Goal: Task Accomplishment & Management: Complete application form

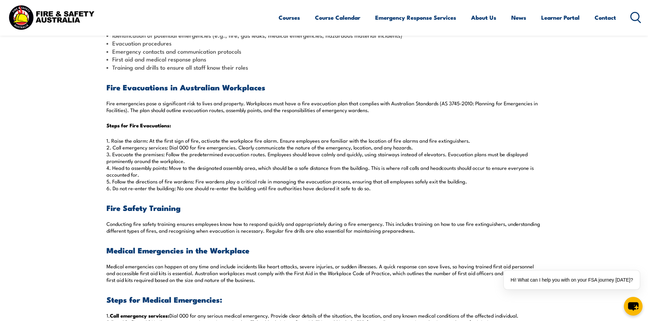
scroll to position [170, 0]
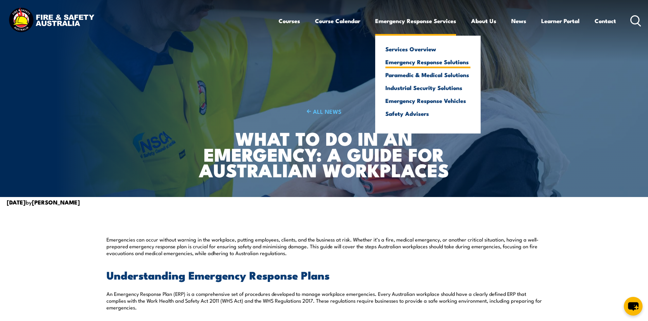
click at [417, 59] on link "Emergency Response Solutions" at bounding box center [427, 62] width 85 height 6
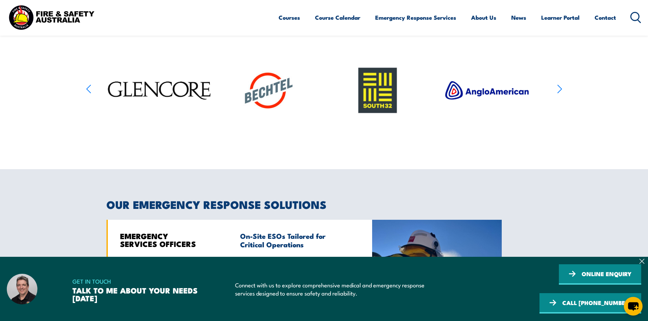
scroll to position [272, 0]
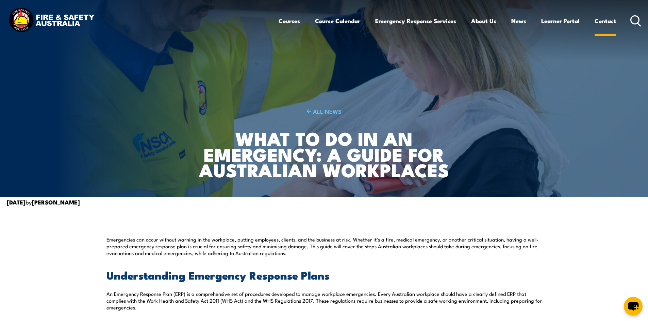
click at [606, 19] on link "Contact" at bounding box center [604, 21] width 21 height 18
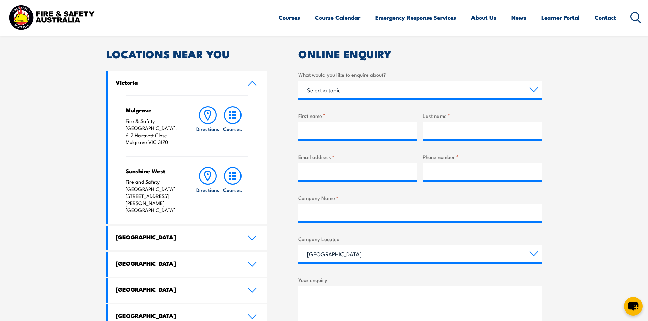
scroll to position [102, 0]
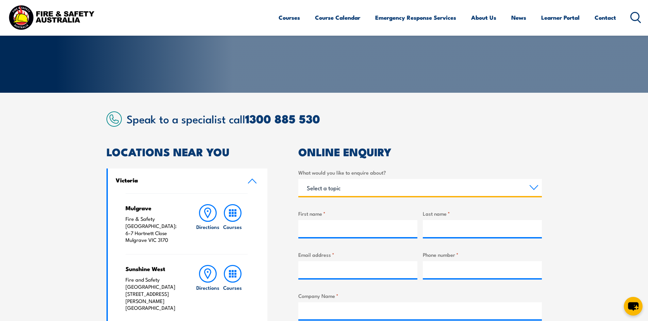
click at [342, 182] on select "Select a topic Training Emergency Response Services General Enquiry" at bounding box center [419, 187] width 243 height 17
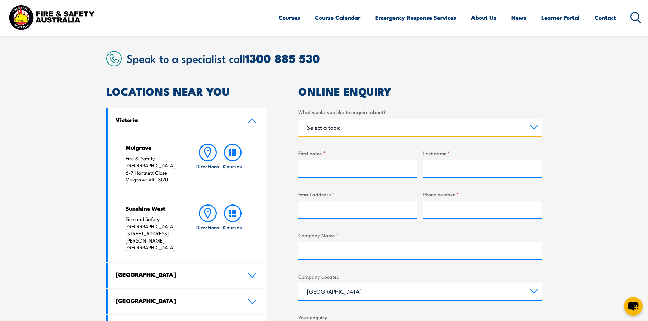
scroll to position [170, 0]
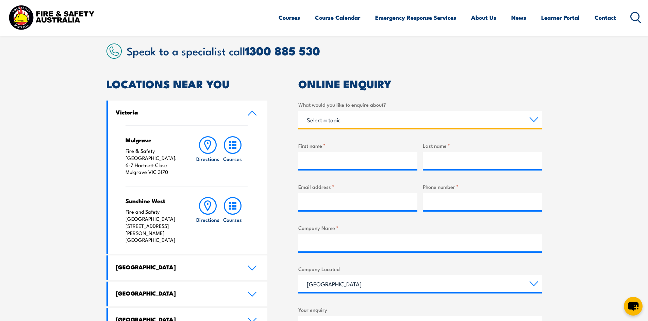
click at [350, 123] on select "Select a topic Training Emergency Response Services General Enquiry" at bounding box center [419, 119] width 243 height 17
click at [298, 111] on select "Select a topic Training Emergency Response Services General Enquiry" at bounding box center [419, 119] width 243 height 17
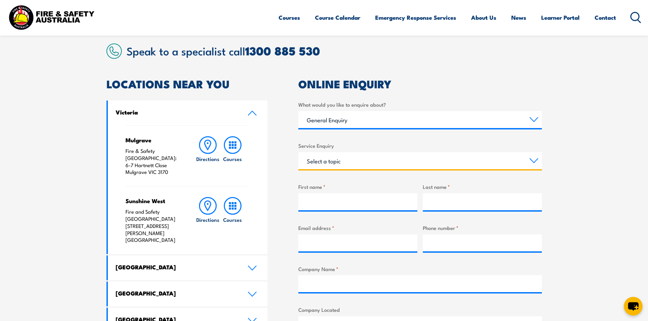
click at [333, 161] on select "Select a topic Assistance in completing an online enrolment booking Request a c…" at bounding box center [419, 160] width 243 height 17
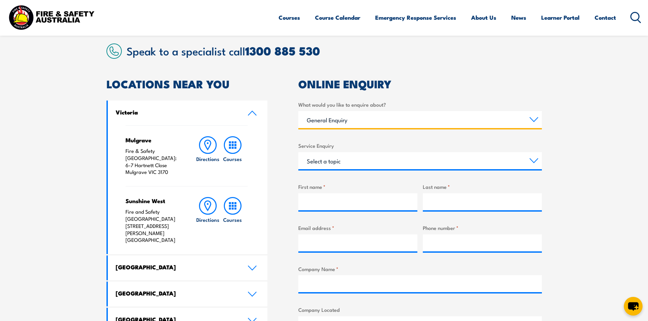
click at [391, 118] on select "Select a topic Training Emergency Response Services General Enquiry" at bounding box center [419, 119] width 243 height 17
click at [298, 111] on select "Select a topic Training Emergency Response Services General Enquiry" at bounding box center [419, 119] width 243 height 17
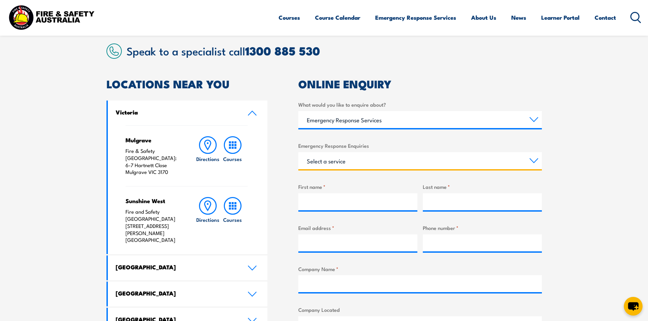
click at [354, 161] on select "Select a service Emergency Response Solutions Paramedic & Medical Solutions Ind…" at bounding box center [419, 160] width 243 height 17
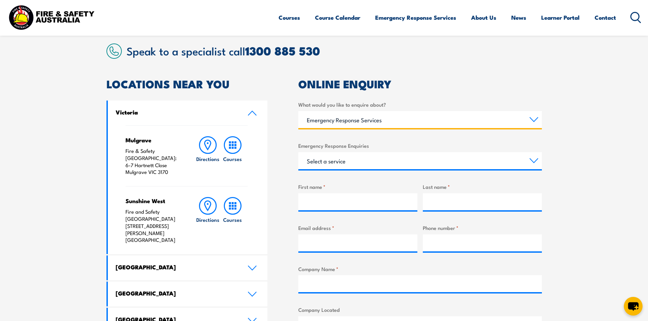
click at [368, 118] on select "Select a topic Training Emergency Response Services General Enquiry" at bounding box center [419, 119] width 243 height 17
select select "General Enquiry"
click at [298, 111] on select "Select a topic Training Emergency Response Services General Enquiry" at bounding box center [419, 119] width 243 height 17
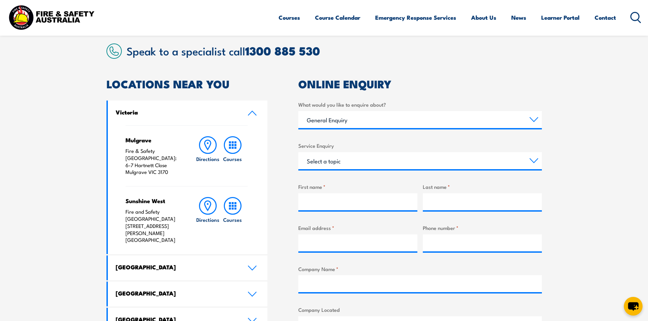
click at [365, 150] on div "Service Enquiry Select a topic Assistance in completing an online enrolment boo…" at bounding box center [419, 156] width 243 height 28
click at [362, 164] on select "Select a topic Assistance in completing an online enrolment booking Request a c…" at bounding box center [419, 160] width 243 height 17
click at [361, 152] on select "Select a topic Assistance in completing an online enrolment booking Request a c…" at bounding box center [419, 160] width 243 height 17
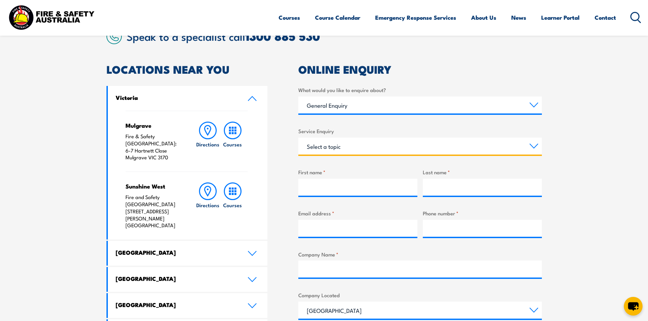
scroll to position [204, 0]
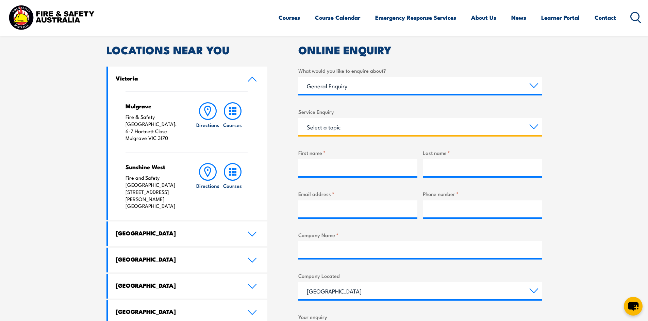
click at [356, 131] on select "Select a topic Assistance in completing an online enrolment booking Request a c…" at bounding box center [419, 126] width 243 height 17
select select "Other"
click at [298, 118] on select "Select a topic Assistance in completing an online enrolment booking Request a c…" at bounding box center [419, 126] width 243 height 17
click at [338, 166] on input "First name *" at bounding box center [357, 167] width 119 height 17
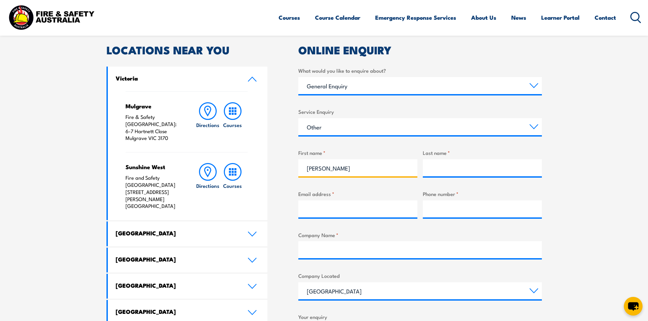
type input "[PERSON_NAME]"
click at [438, 170] on input "Last name *" at bounding box center [482, 167] width 119 height 17
type input "[PERSON_NAME]"
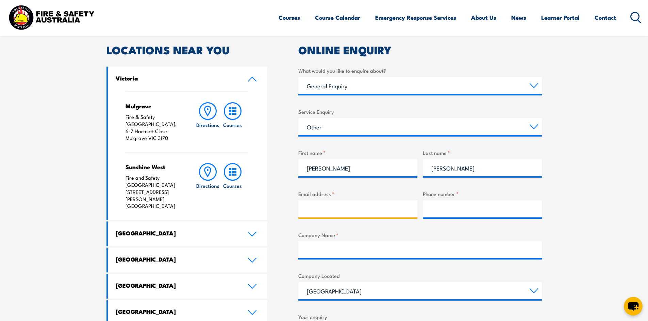
click at [378, 213] on input "Email address *" at bounding box center [357, 209] width 119 height 17
type input "k"
type input "[EMAIL_ADDRESS][DOMAIN_NAME]"
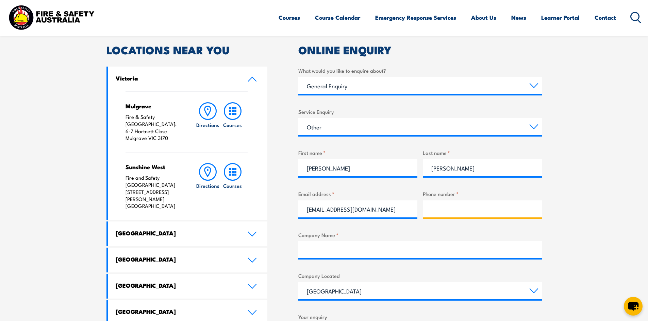
click at [461, 205] on input "Phone number *" at bounding box center [482, 209] width 119 height 17
type input "0457281077"
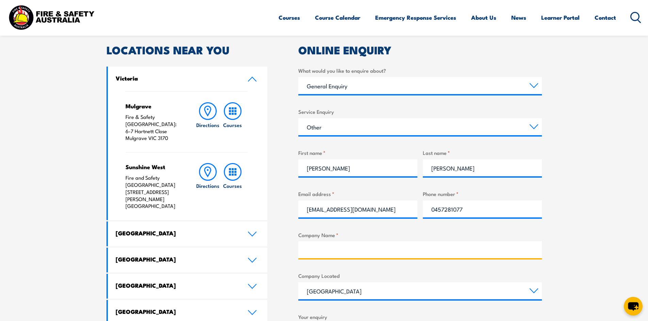
click at [346, 256] on input "Company Name *" at bounding box center [419, 249] width 243 height 17
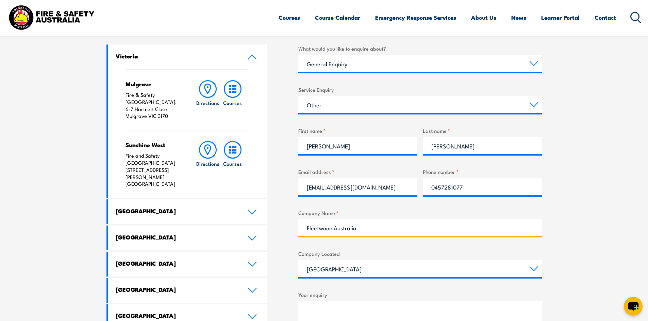
scroll to position [238, 0]
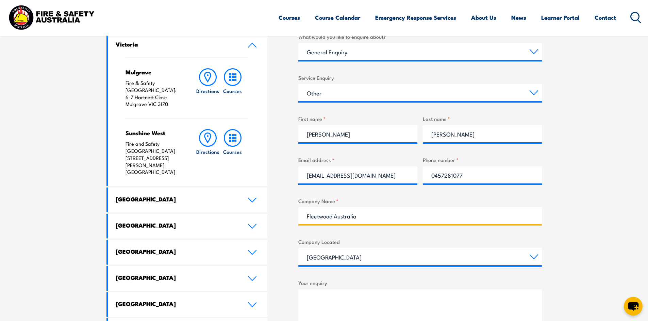
type input "Fleetwood Australia"
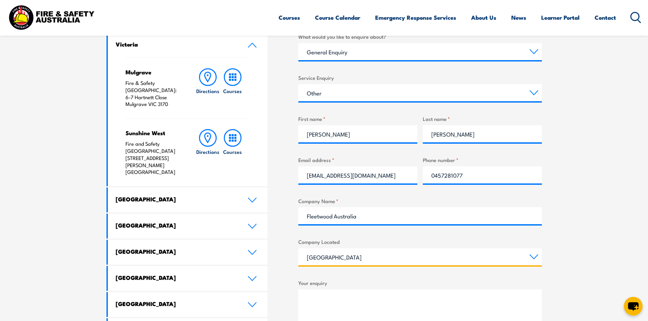
click at [354, 255] on select "[GEOGRAPHIC_DATA] [GEOGRAPHIC_DATA] [GEOGRAPHIC_DATA] [GEOGRAPHIC_DATA] [GEOGRA…" at bounding box center [419, 256] width 243 height 17
select select "Victoria"
click at [298, 248] on select "[GEOGRAPHIC_DATA] [GEOGRAPHIC_DATA] [GEOGRAPHIC_DATA] [GEOGRAPHIC_DATA] [GEOGRA…" at bounding box center [419, 256] width 243 height 17
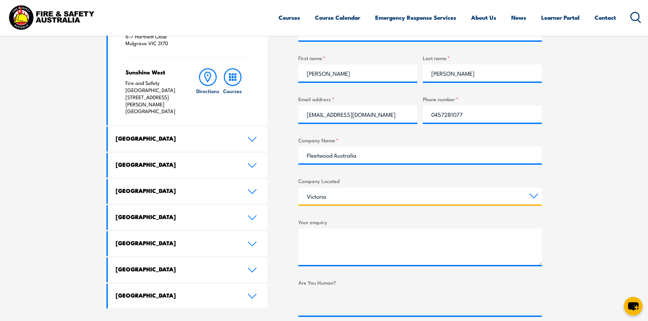
scroll to position [340, 0]
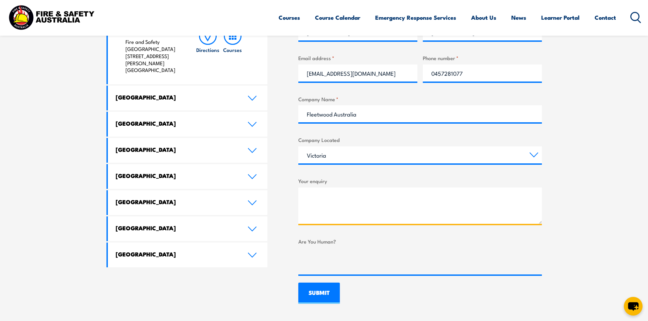
click at [337, 197] on textarea "Your enquiry" at bounding box center [419, 206] width 243 height 36
